Goal: Transaction & Acquisition: Purchase product/service

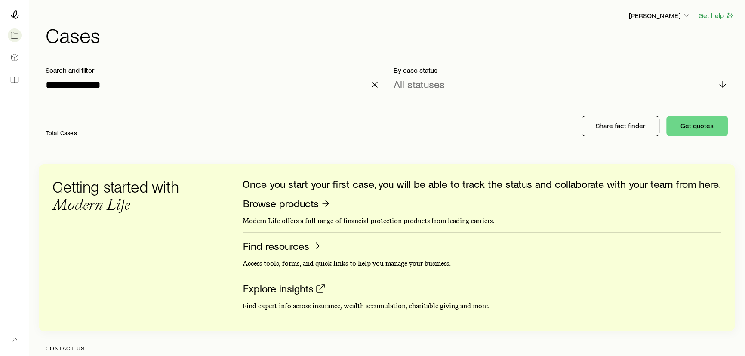
click at [421, 155] on div "**********" at bounding box center [387, 259] width 696 height 401
click at [375, 86] on icon "button" at bounding box center [374, 85] width 10 height 10
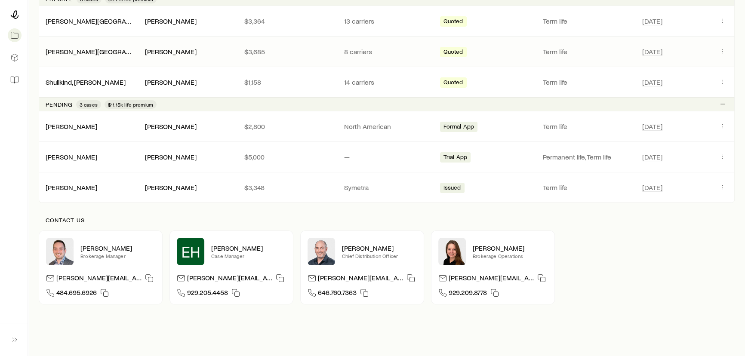
scroll to position [195, 0]
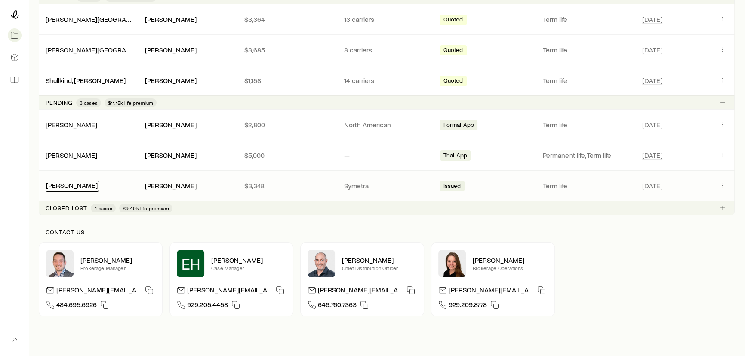
click at [70, 184] on link "[PERSON_NAME]" at bounding box center [72, 185] width 52 height 8
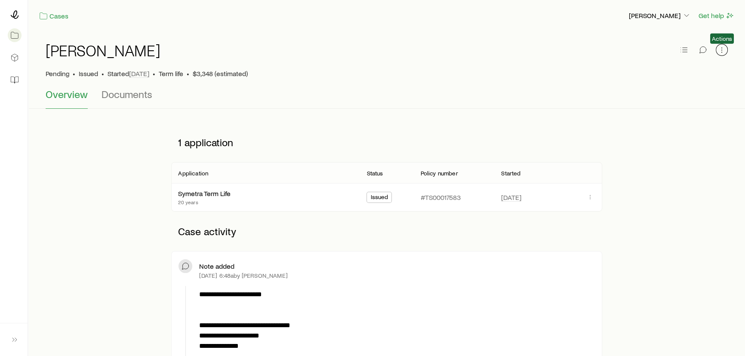
click at [723, 47] on icon "button" at bounding box center [721, 50] width 9 height 9
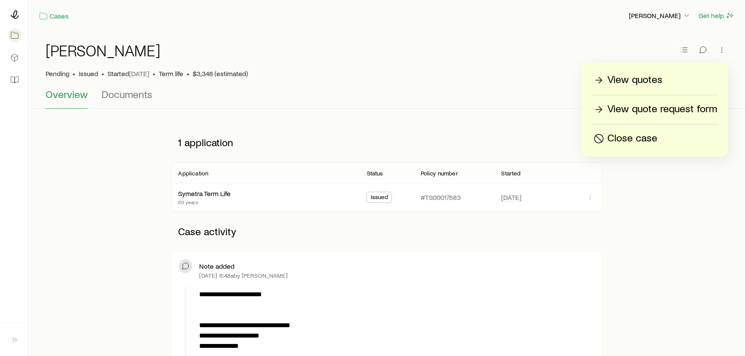
click at [628, 80] on p "View quotes" at bounding box center [634, 80] width 55 height 14
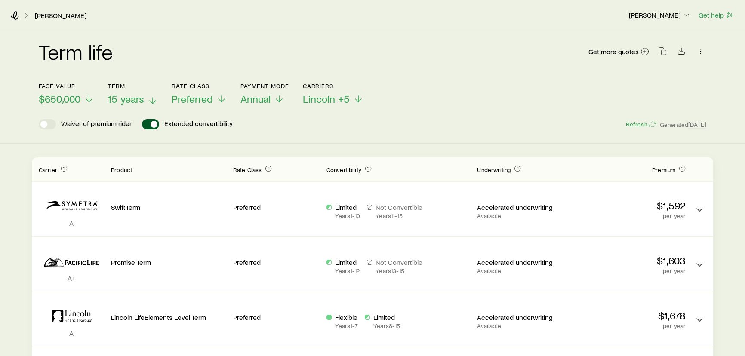
click at [132, 98] on span "15 years" at bounding box center [126, 99] width 36 height 12
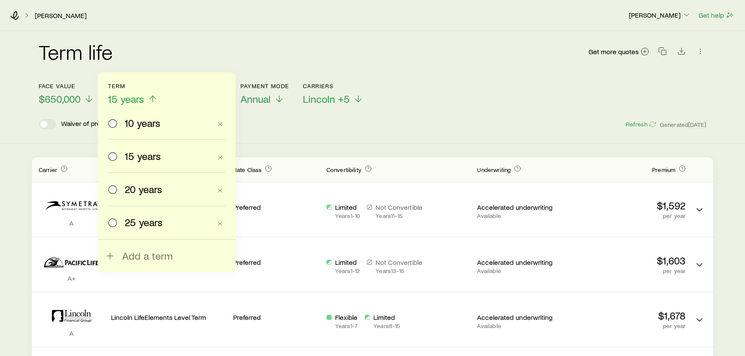
click at [118, 192] on div "20 years" at bounding box center [159, 189] width 103 height 12
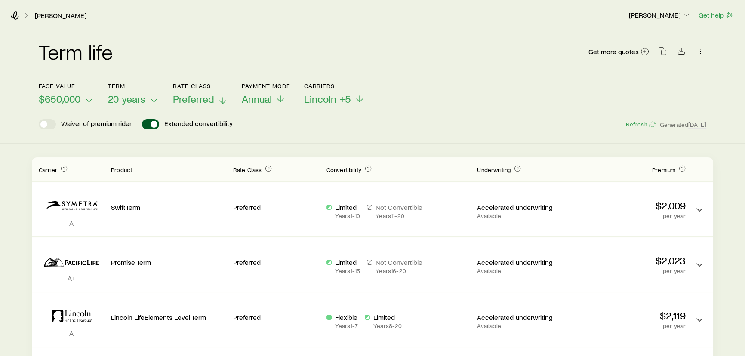
click at [187, 100] on span "Preferred" at bounding box center [193, 99] width 41 height 12
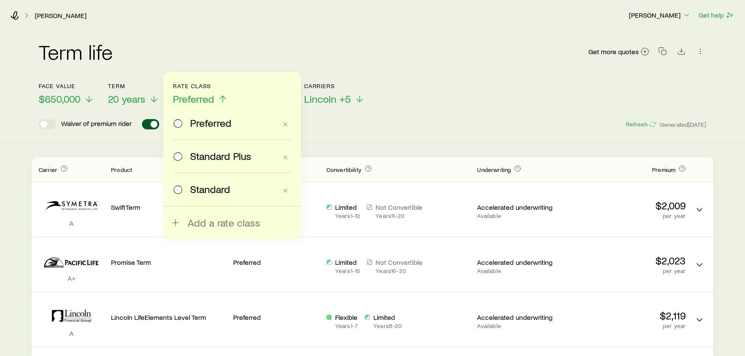
click at [187, 187] on div "Standard" at bounding box center [225, 189] width 103 height 12
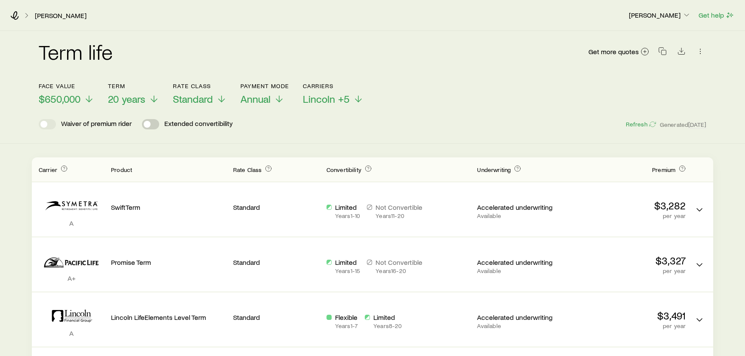
click at [150, 123] on span at bounding box center [147, 124] width 7 height 7
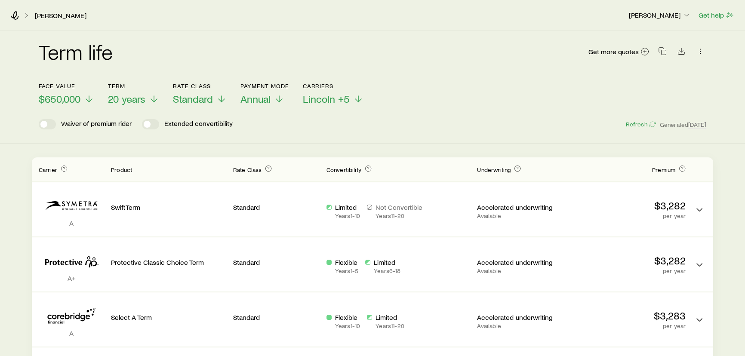
click at [257, 105] on header "Face value $650,000 Term 20 years Rate Class Standard Payment Mode Annual Carri…" at bounding box center [372, 106] width 667 height 47
click at [256, 100] on span "Annual" at bounding box center [255, 99] width 30 height 12
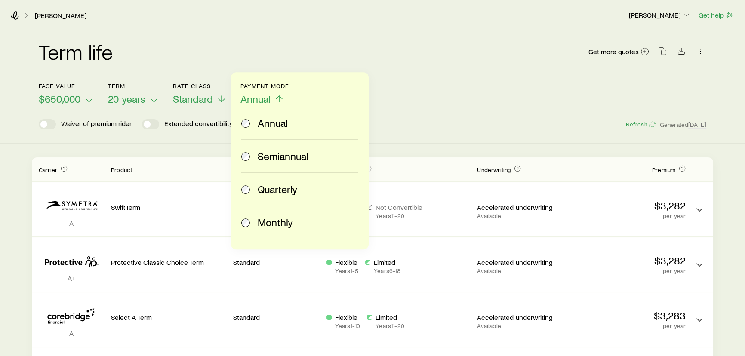
click at [261, 220] on span "Monthly" at bounding box center [275, 222] width 35 height 12
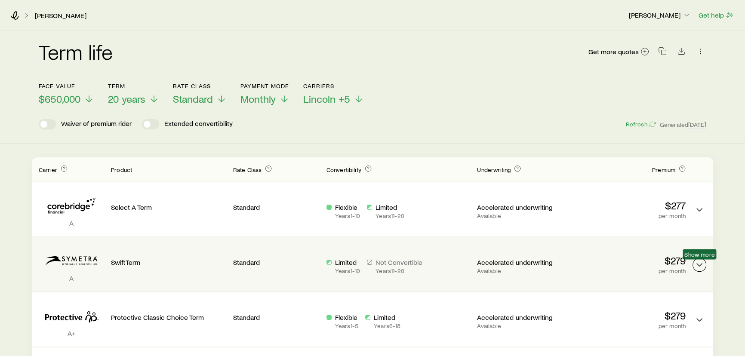
click at [700, 267] on icon "Term quotes" at bounding box center [699, 265] width 10 height 10
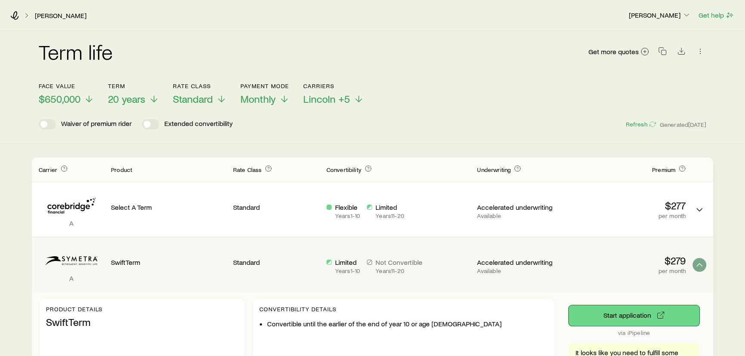
click at [613, 315] on button "Start application" at bounding box center [633, 315] width 131 height 21
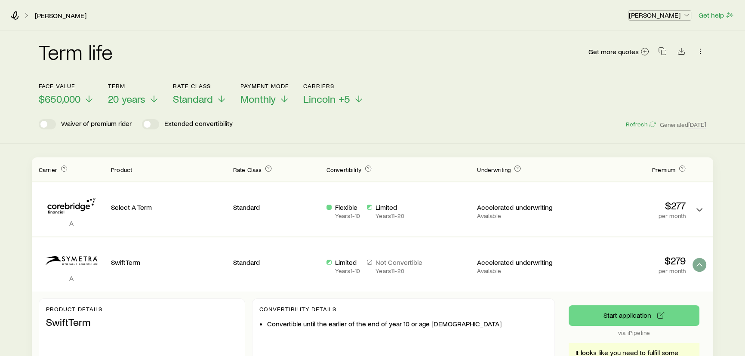
click at [662, 17] on p "[PERSON_NAME]" at bounding box center [660, 15] width 62 height 9
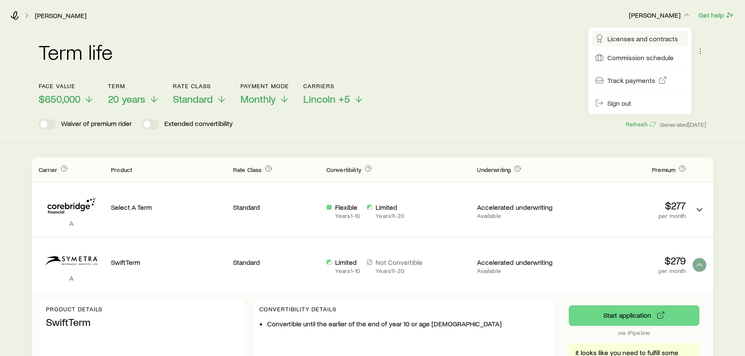
click at [635, 43] on span "Licenses and contracts" at bounding box center [642, 38] width 71 height 9
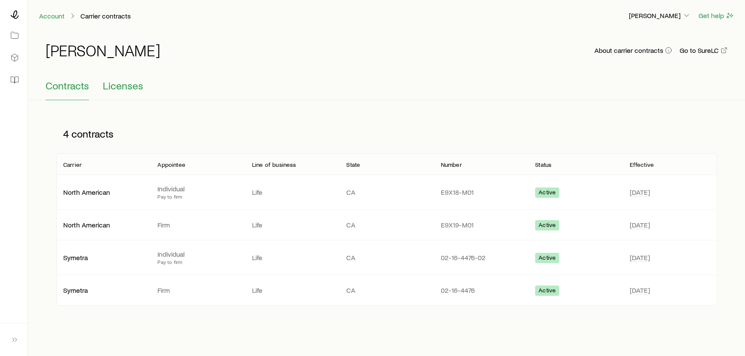
click at [118, 86] on span "Licenses" at bounding box center [123, 86] width 40 height 12
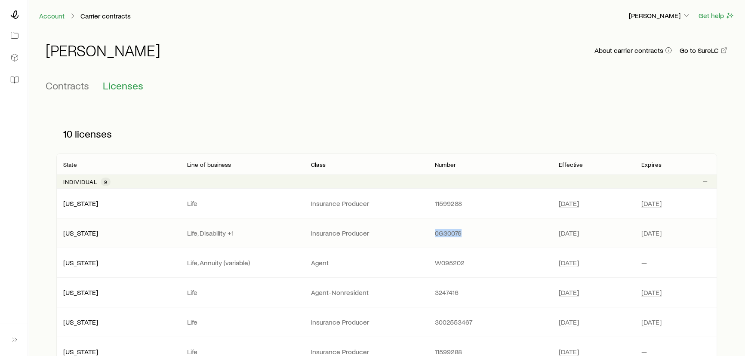
drag, startPoint x: 433, startPoint y: 236, endPoint x: 464, endPoint y: 236, distance: 31.0
click at [464, 236] on div "0G30076" at bounding box center [490, 233] width 124 height 9
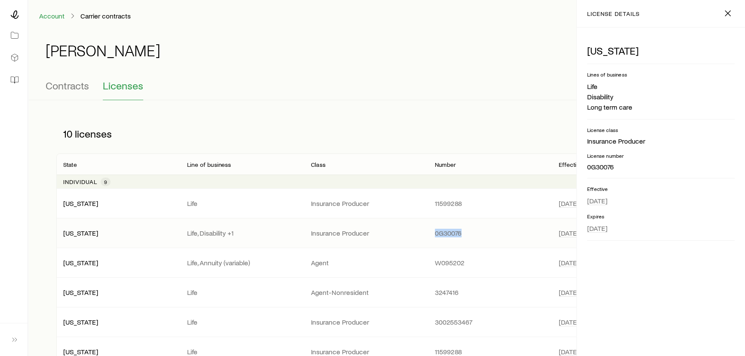
copy p "0G30076"
